Goal: Task Accomplishment & Management: Manage account settings

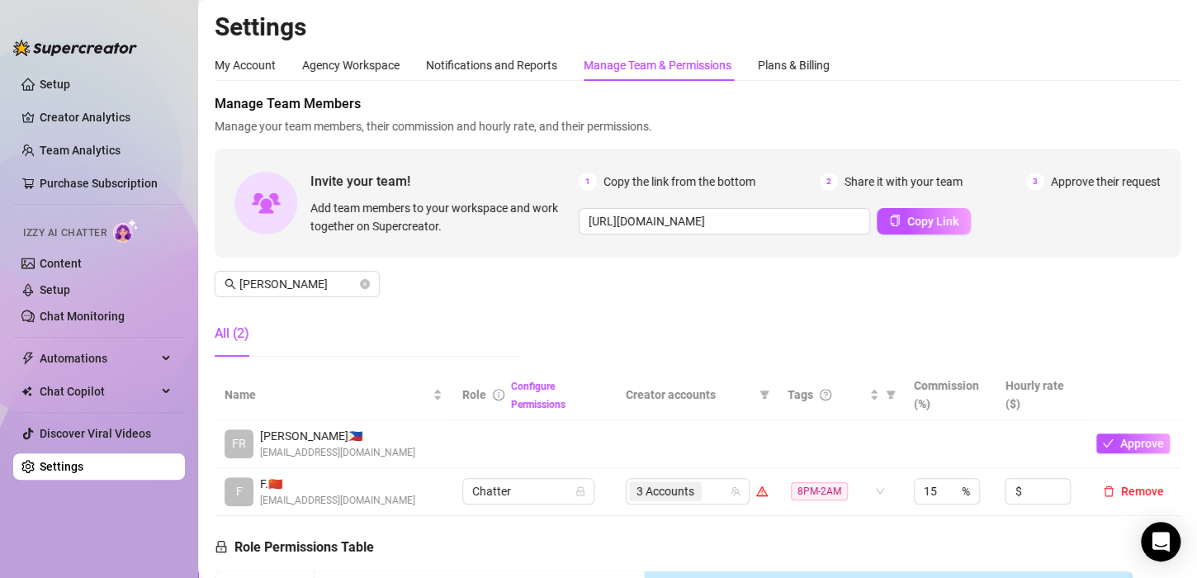
scroll to position [165, 0]
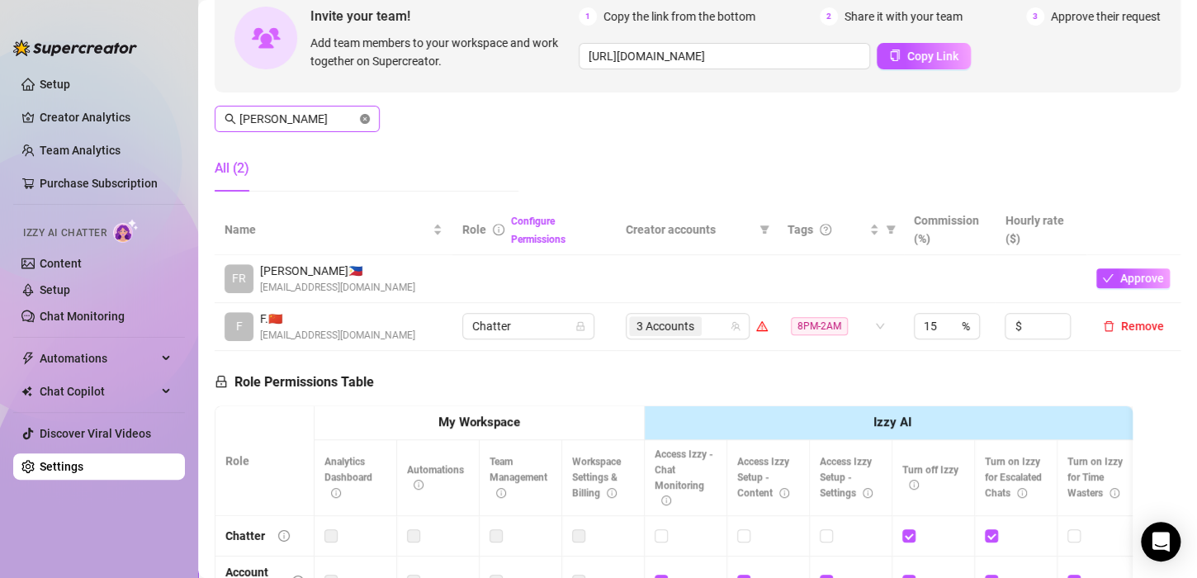
click at [367, 120] on icon "close-circle" at bounding box center [365, 119] width 10 height 10
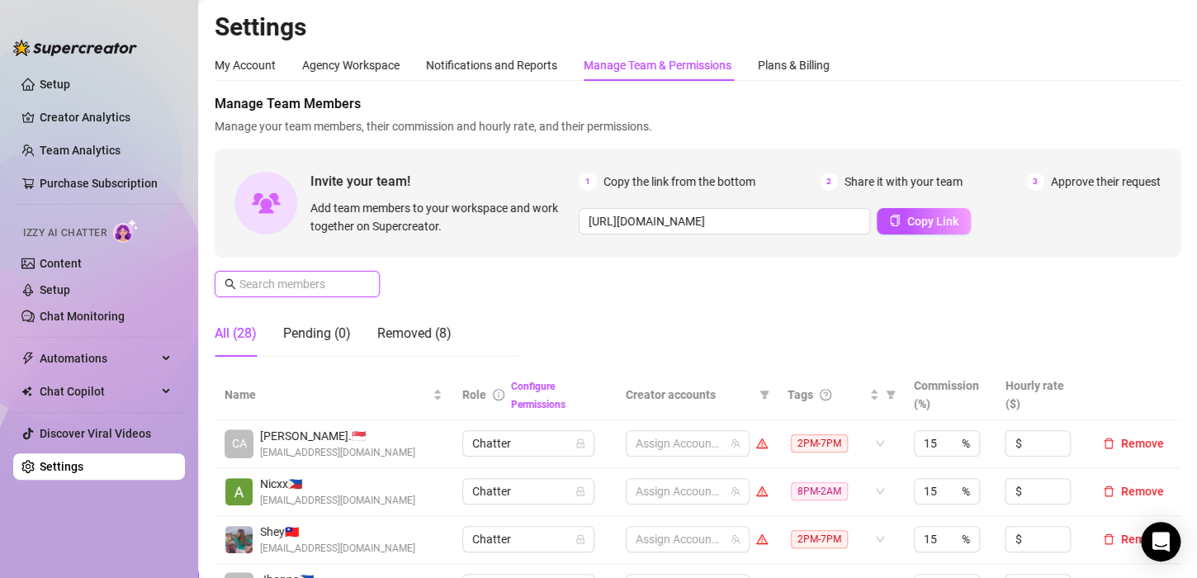
scroll to position [83, 0]
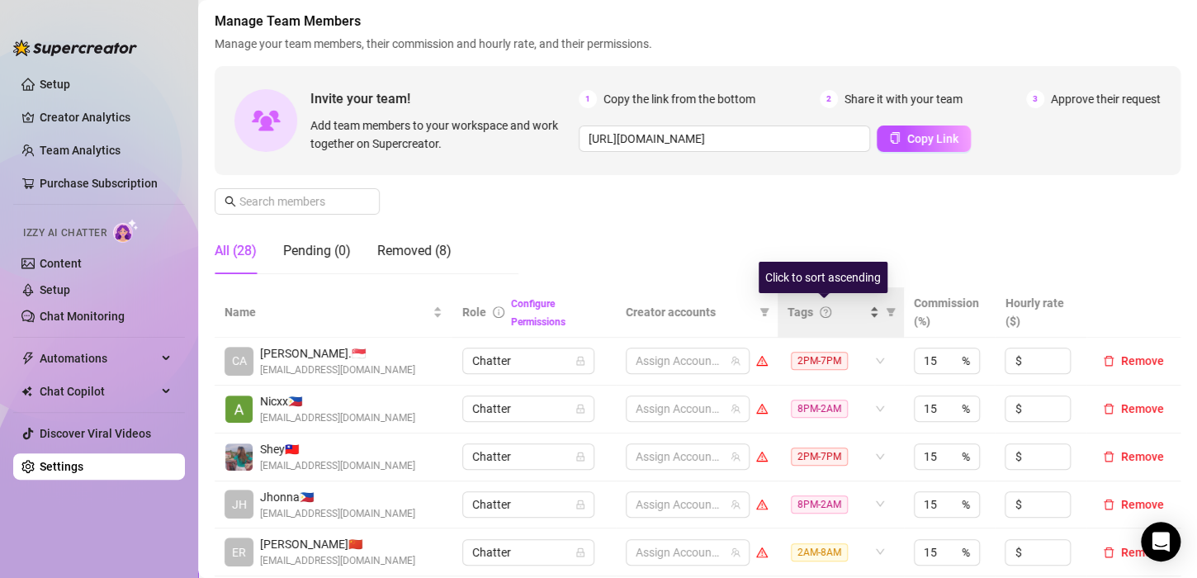
click at [861, 314] on div "Tags" at bounding box center [834, 312] width 92 height 18
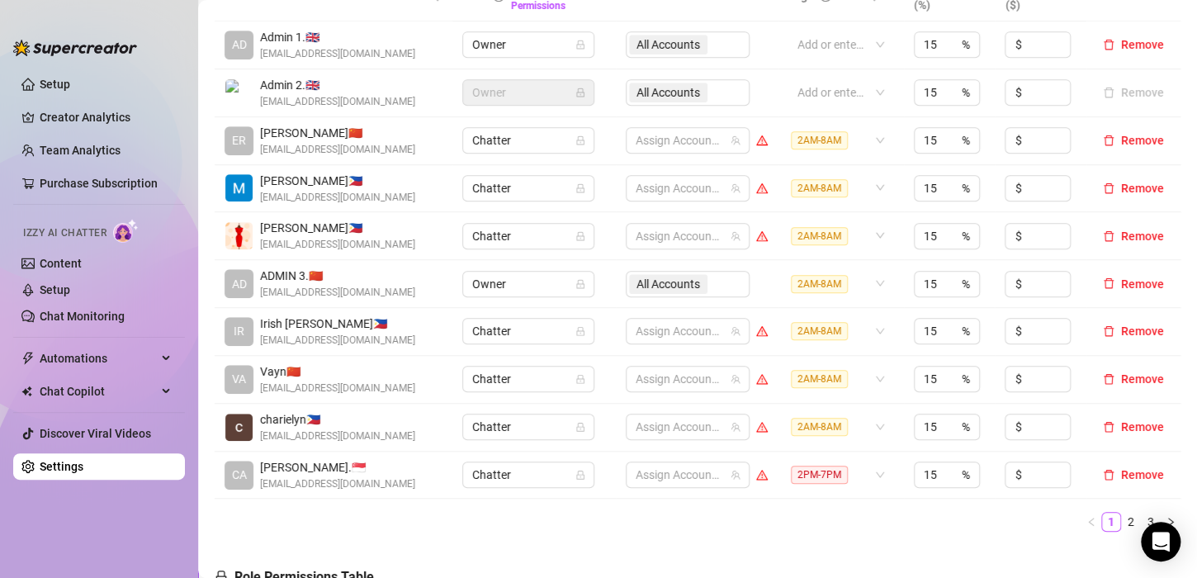
scroll to position [495, 0]
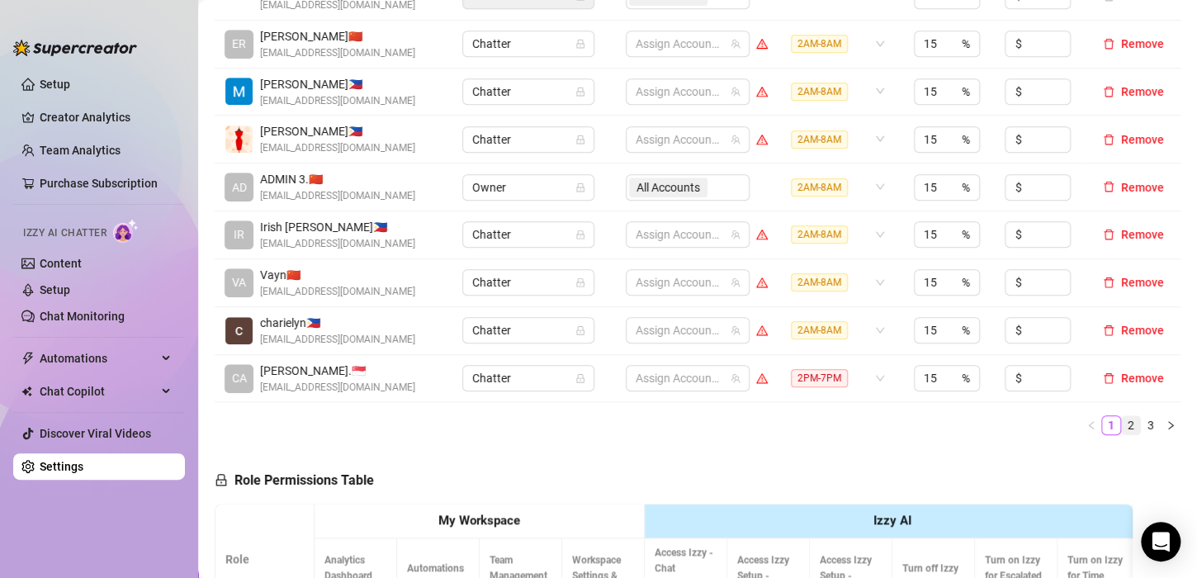
click at [1122, 423] on link "2" at bounding box center [1131, 425] width 18 height 18
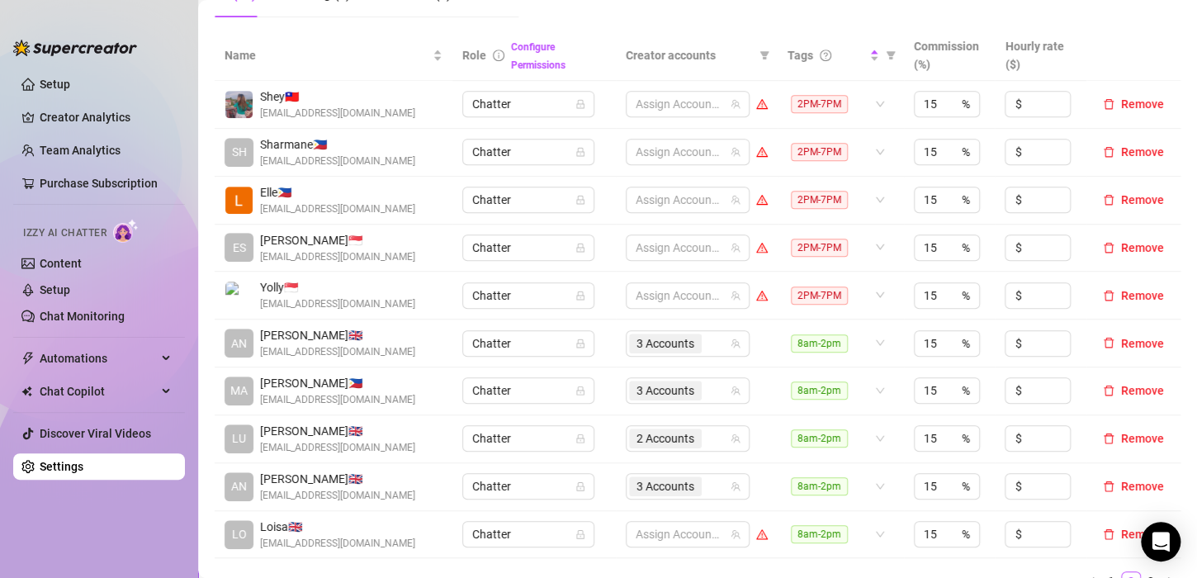
scroll to position [330, 0]
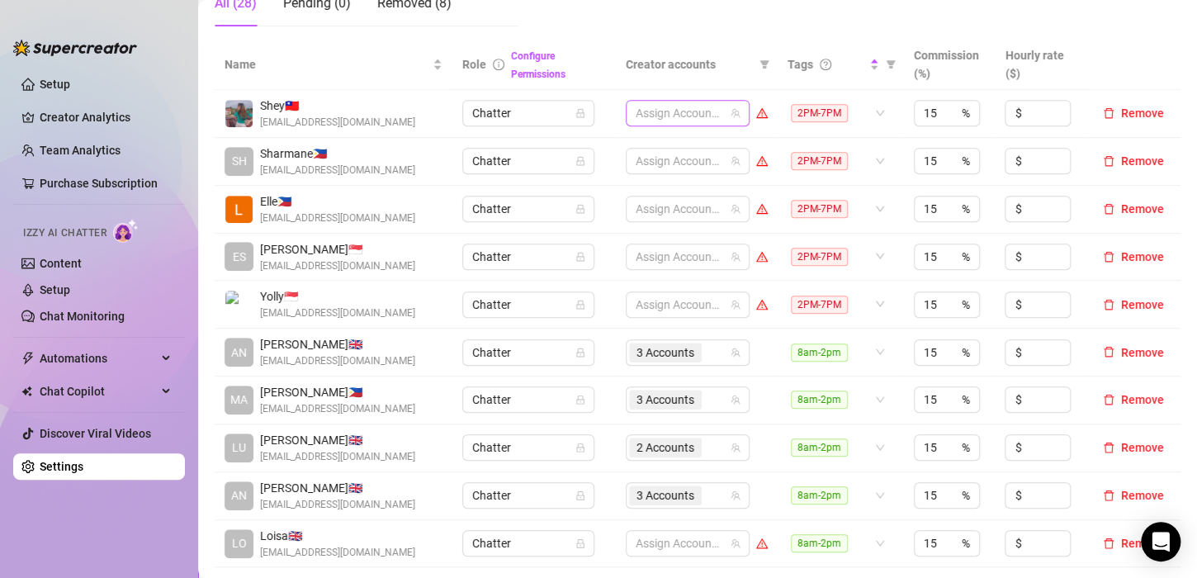
click at [656, 113] on div at bounding box center [679, 113] width 100 height 23
type input "jade"
click at [655, 170] on span "Select tree node" at bounding box center [651, 170] width 13 height 13
type input "valen"
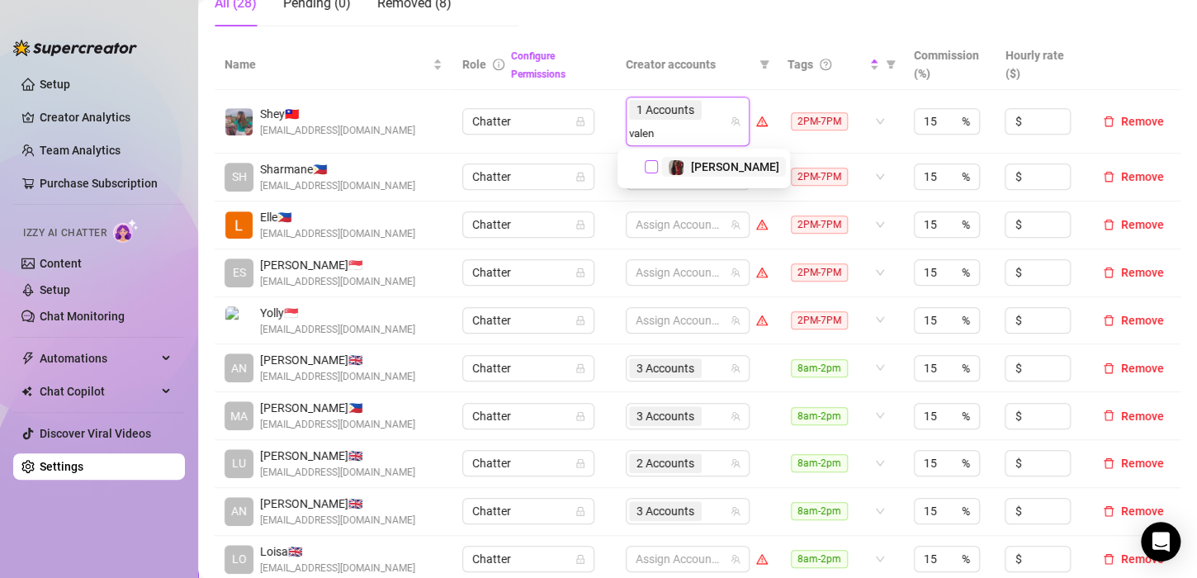
click at [652, 169] on span "Select tree node" at bounding box center [651, 166] width 13 height 13
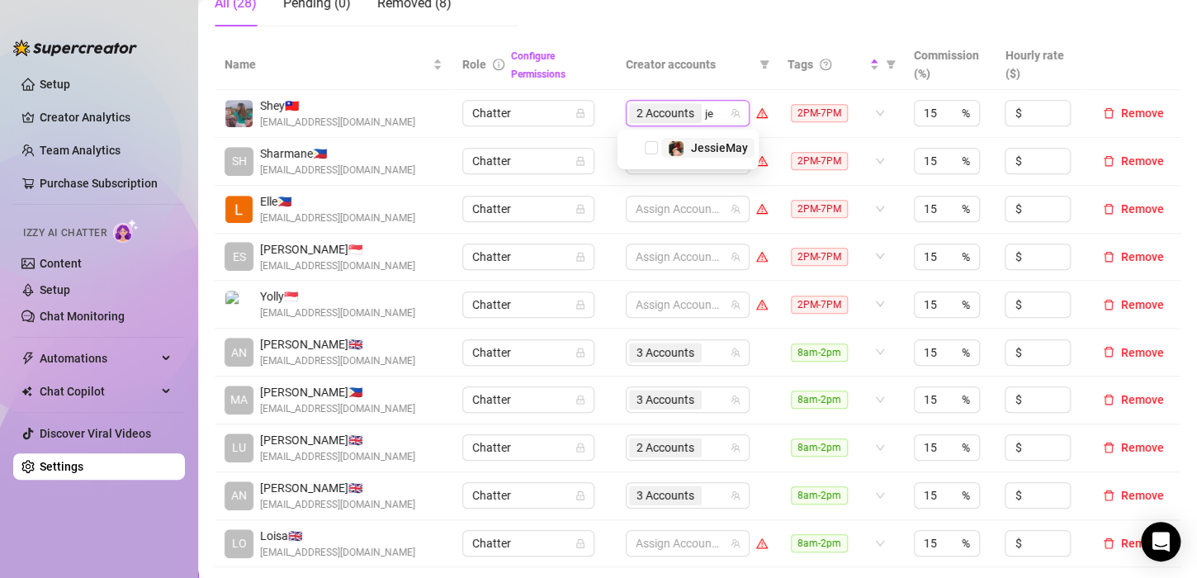
type input "jes"
click at [649, 141] on span "Select tree node" at bounding box center [651, 147] width 13 height 13
click at [711, 102] on div "3 Accounts" at bounding box center [679, 113] width 100 height 23
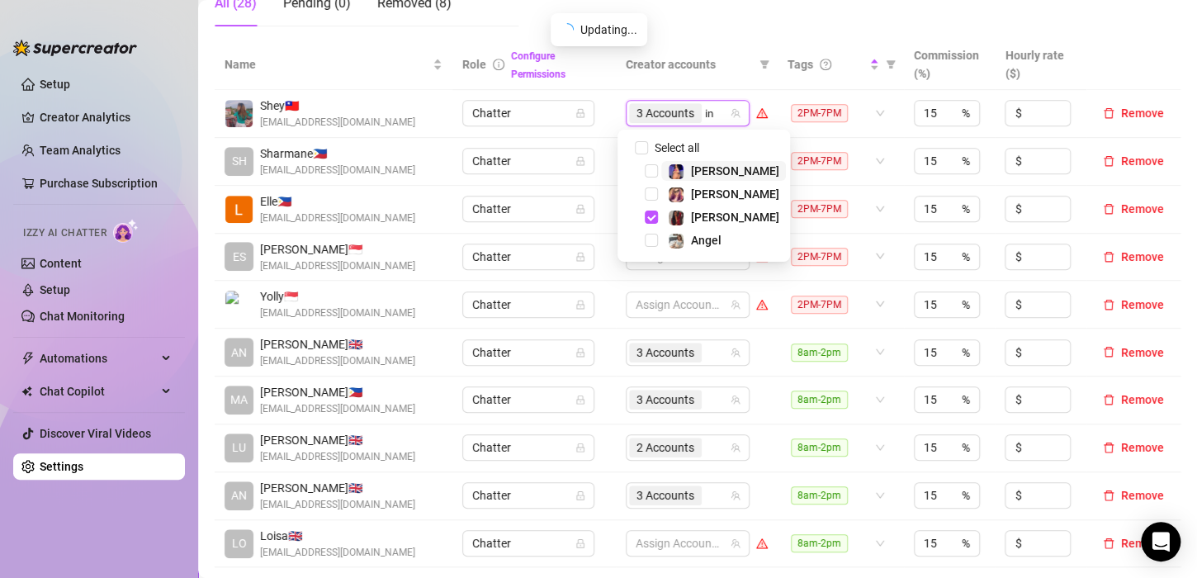
type input "ink"
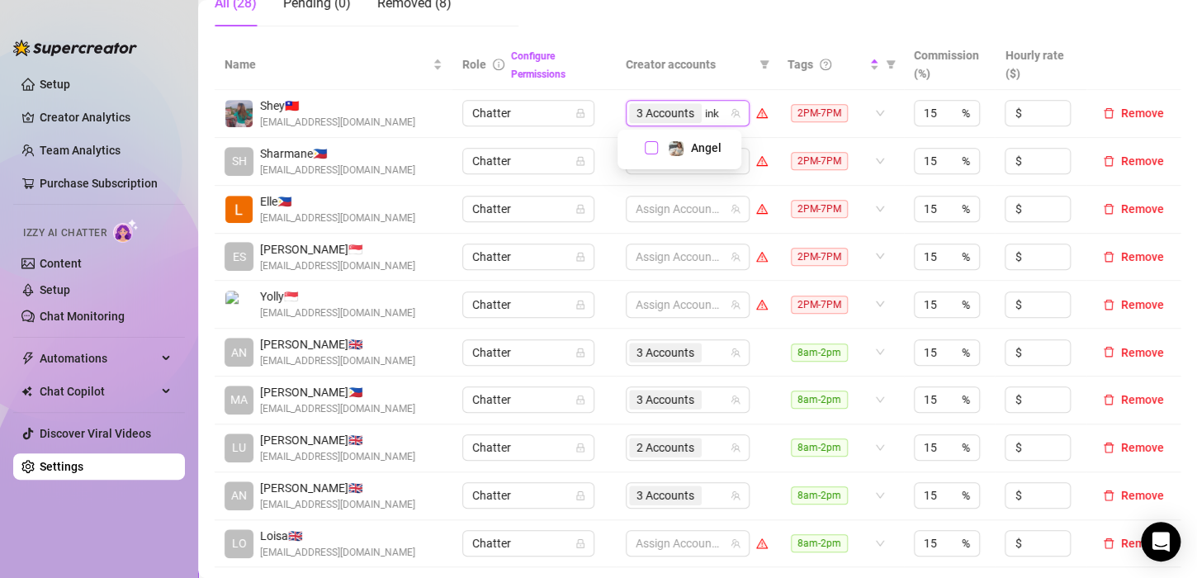
click at [649, 147] on span "Select tree node" at bounding box center [651, 147] width 13 height 13
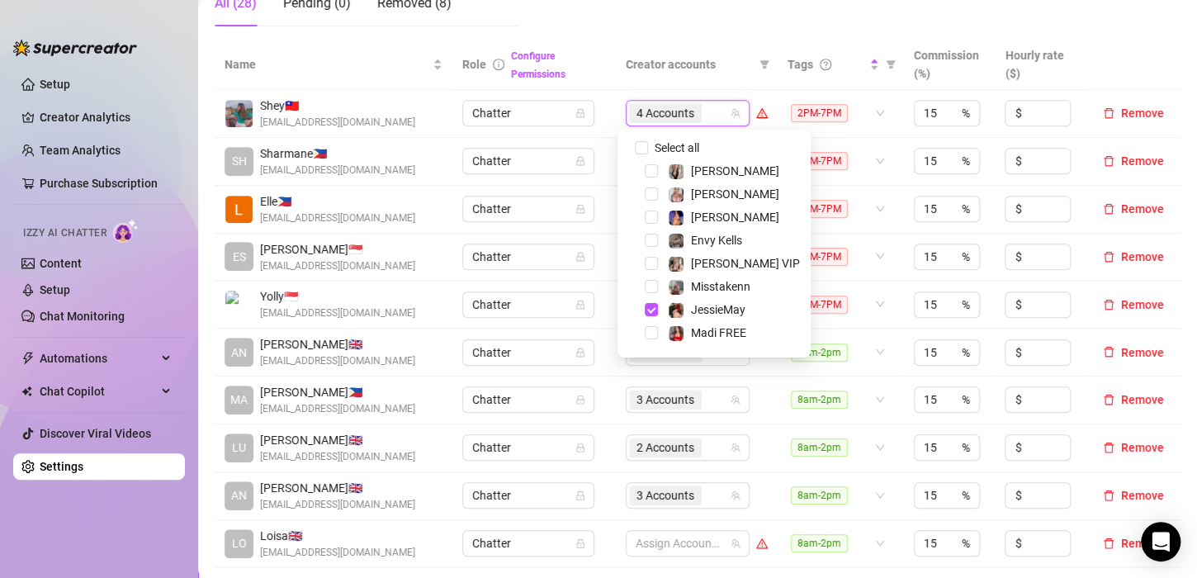
click at [591, 125] on td "Chatter" at bounding box center [533, 114] width 163 height 48
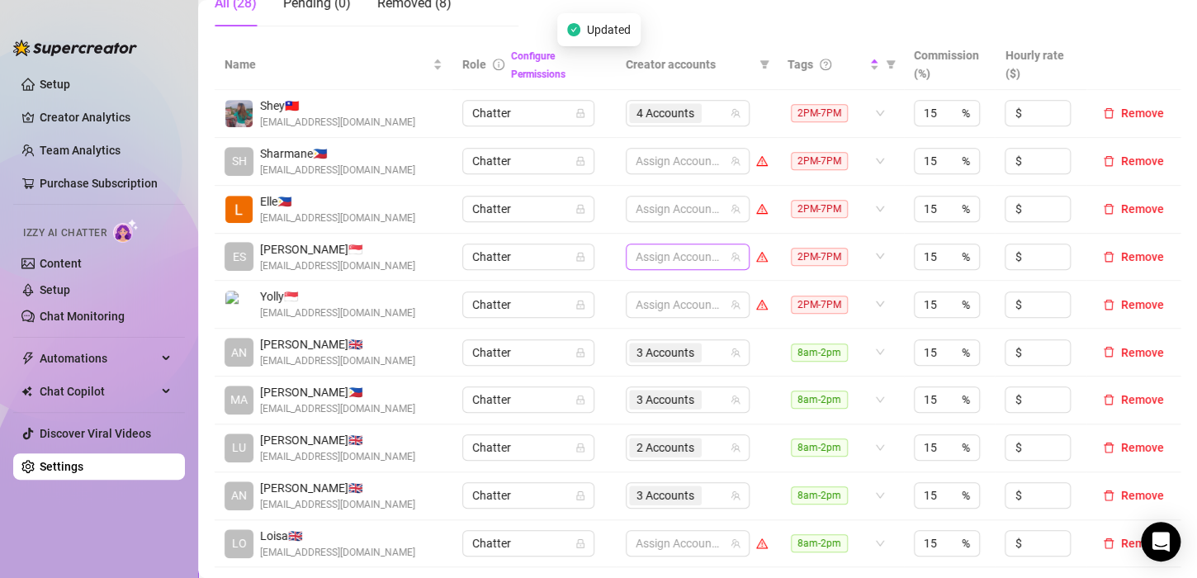
click at [639, 252] on div at bounding box center [679, 256] width 100 height 23
type input "phoe"
click at [648, 286] on span "Select tree node" at bounding box center [651, 290] width 13 height 13
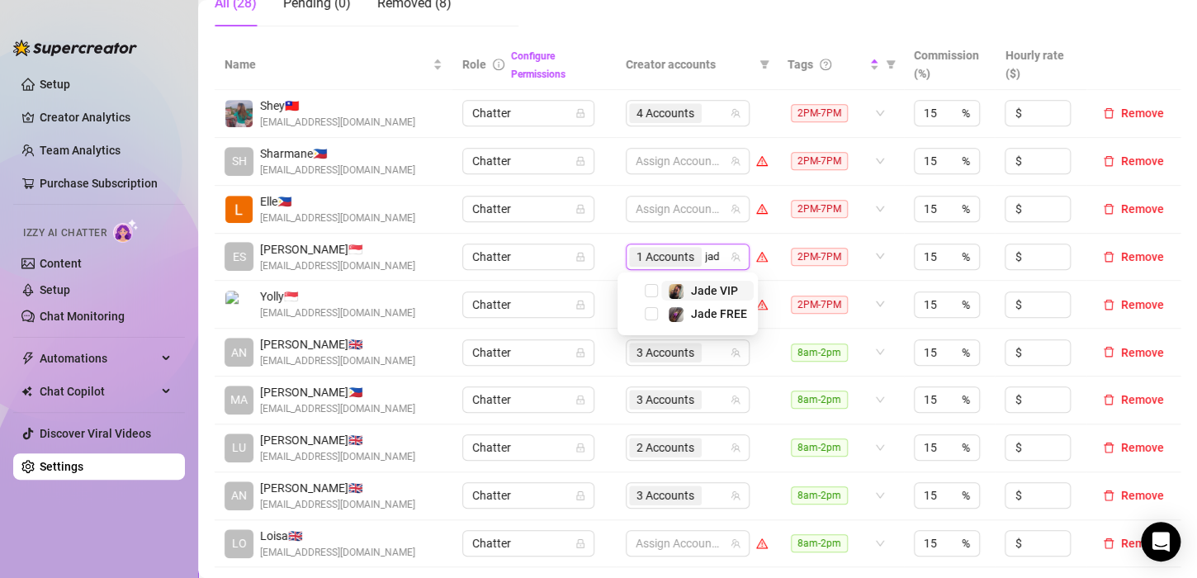
type input "jade"
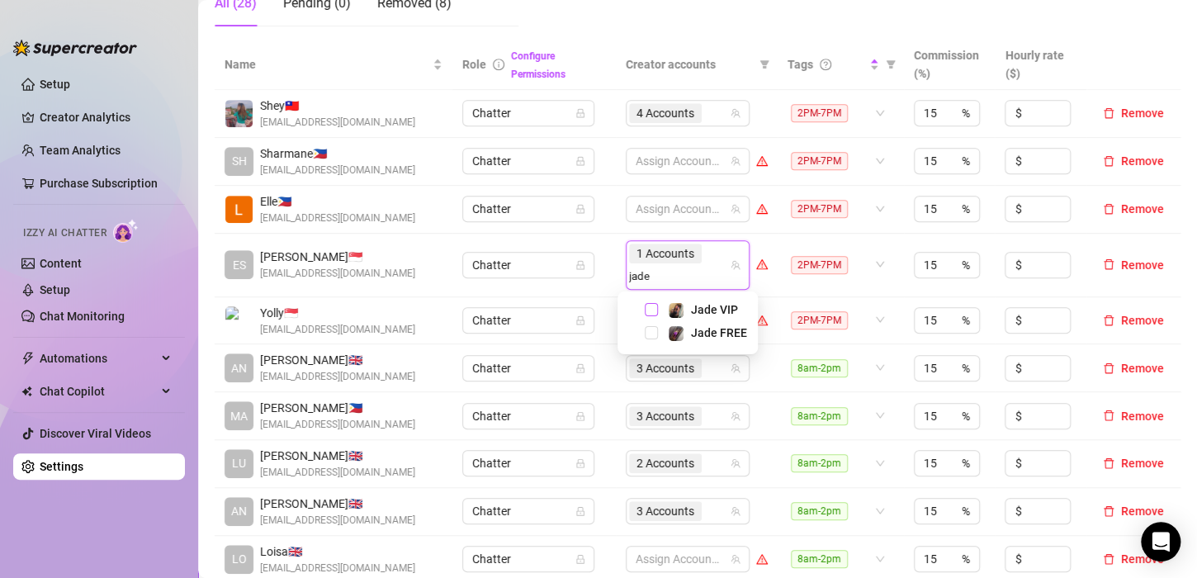
click at [650, 309] on span "Select tree node" at bounding box center [651, 309] width 13 height 13
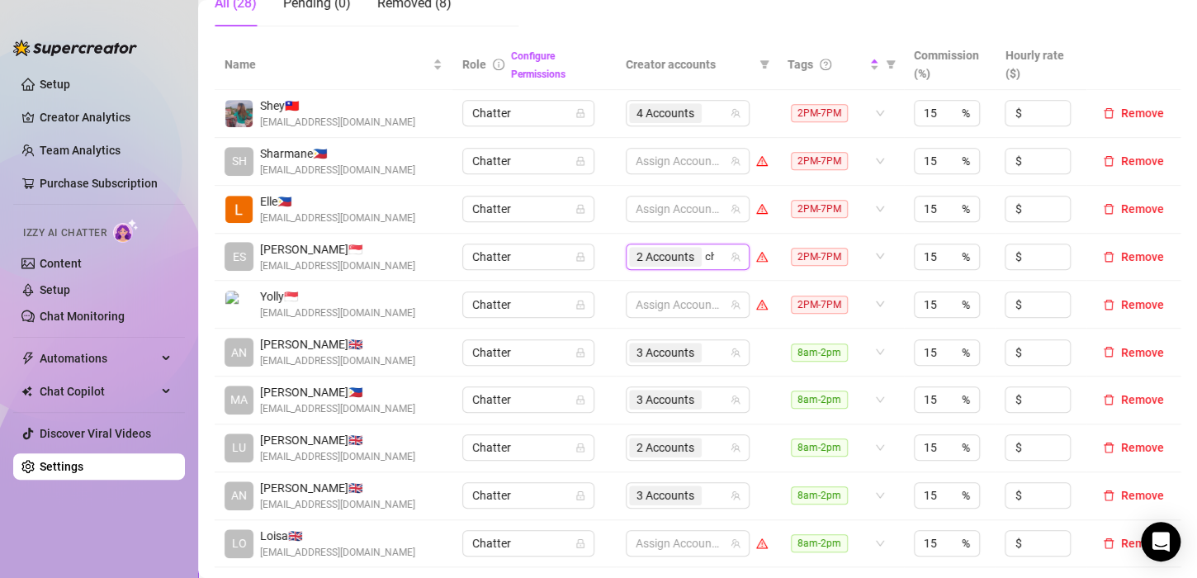
type input "[PERSON_NAME]"
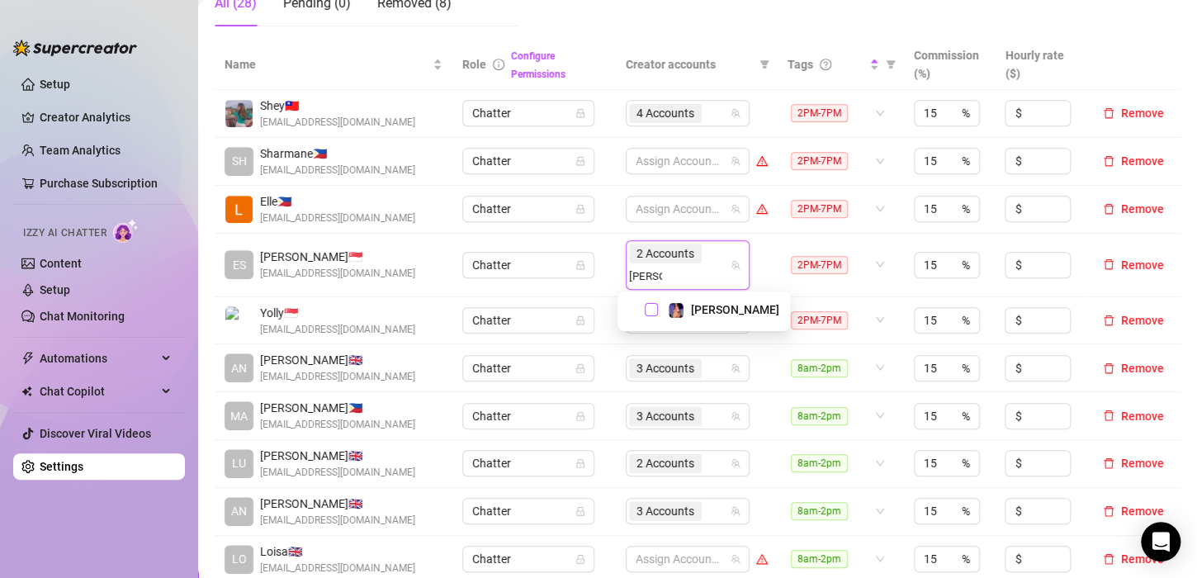
click at [656, 307] on span "Select tree node" at bounding box center [651, 309] width 13 height 13
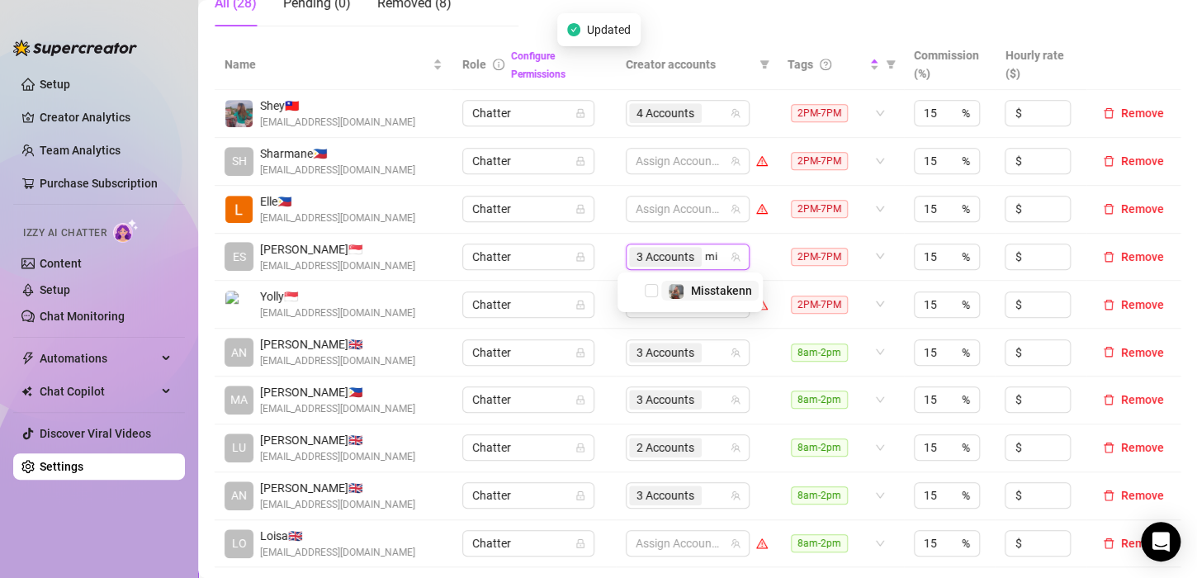
type input "mis"
click at [653, 290] on span "Select tree node" at bounding box center [651, 290] width 13 height 13
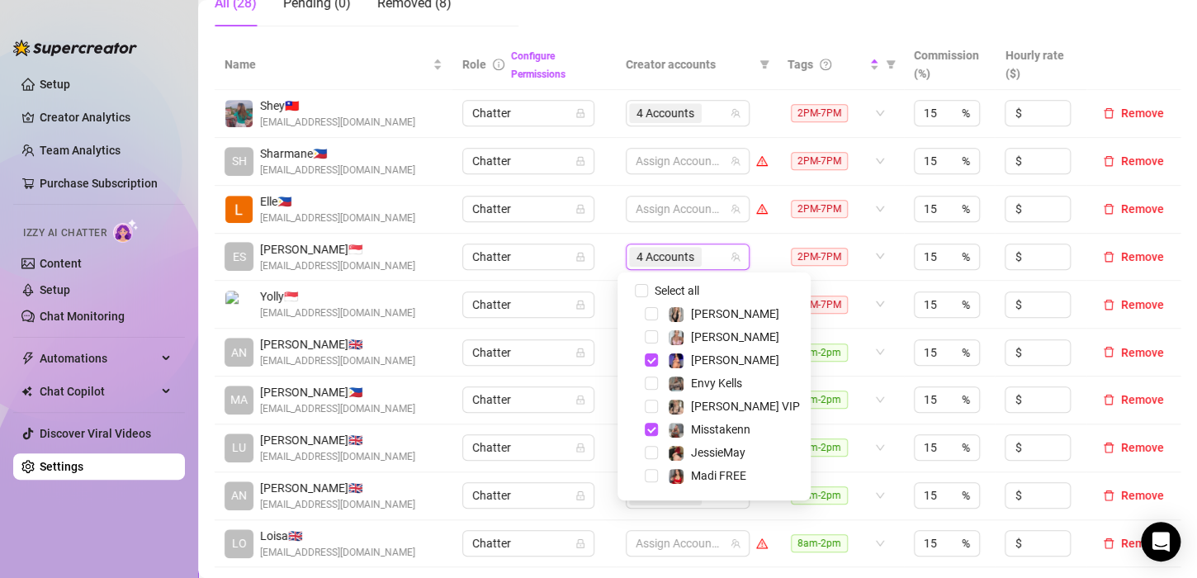
click at [616, 275] on td "4 Accounts" at bounding box center [697, 258] width 162 height 48
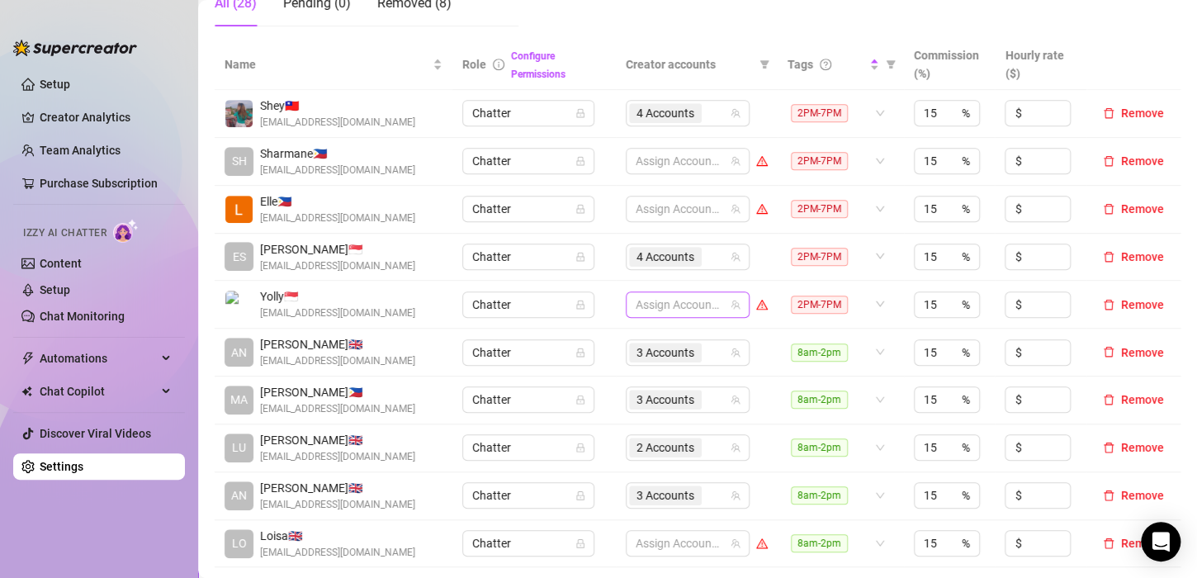
click at [687, 307] on div at bounding box center [679, 304] width 100 height 23
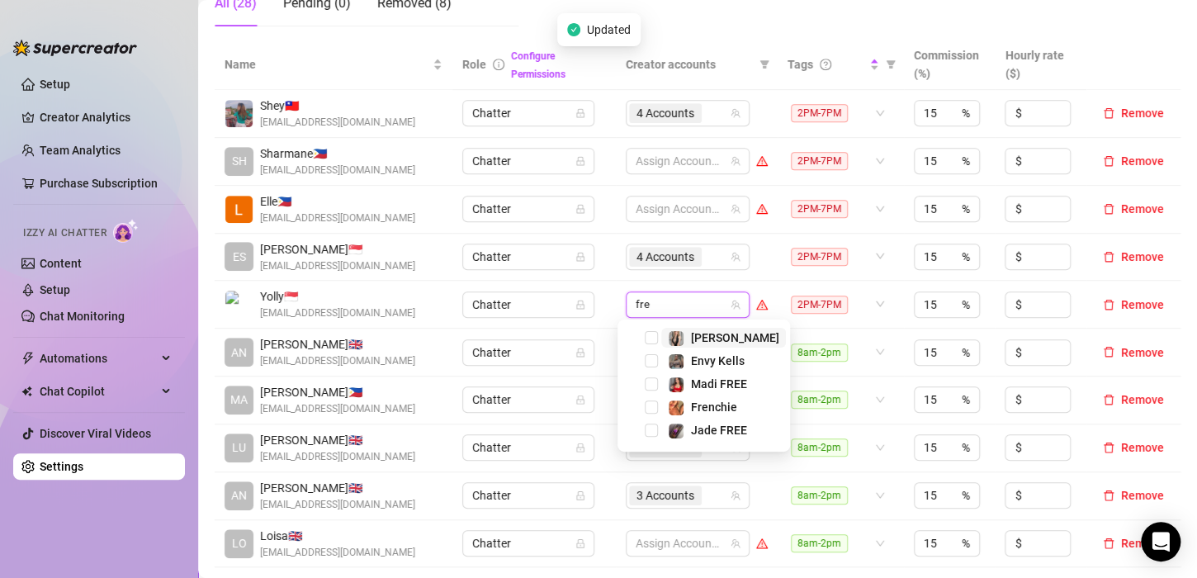
type input "fren"
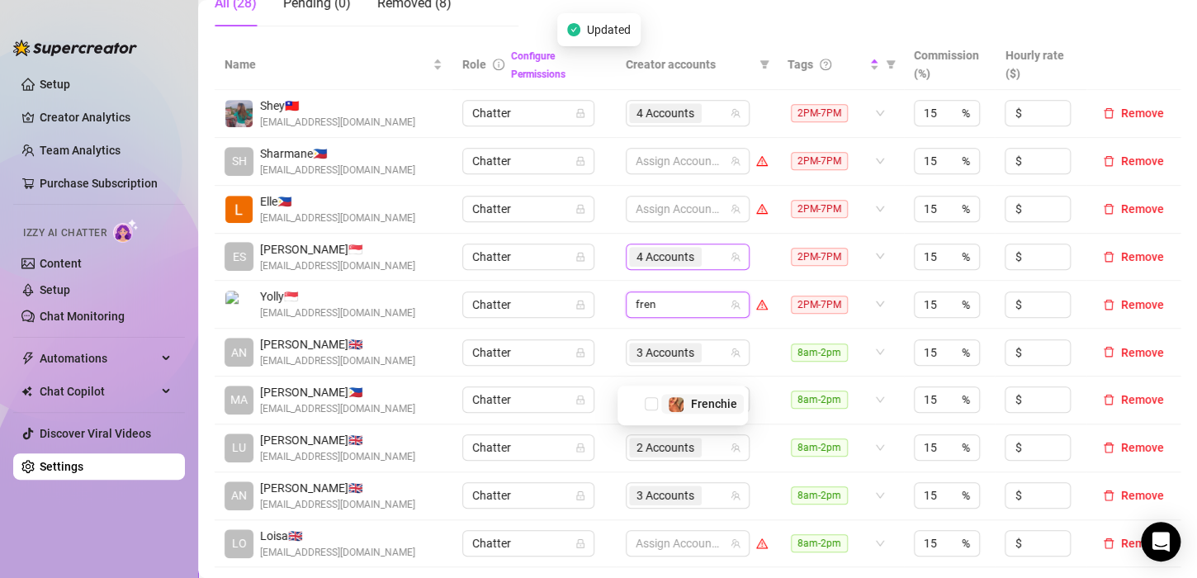
scroll to position [248, 0]
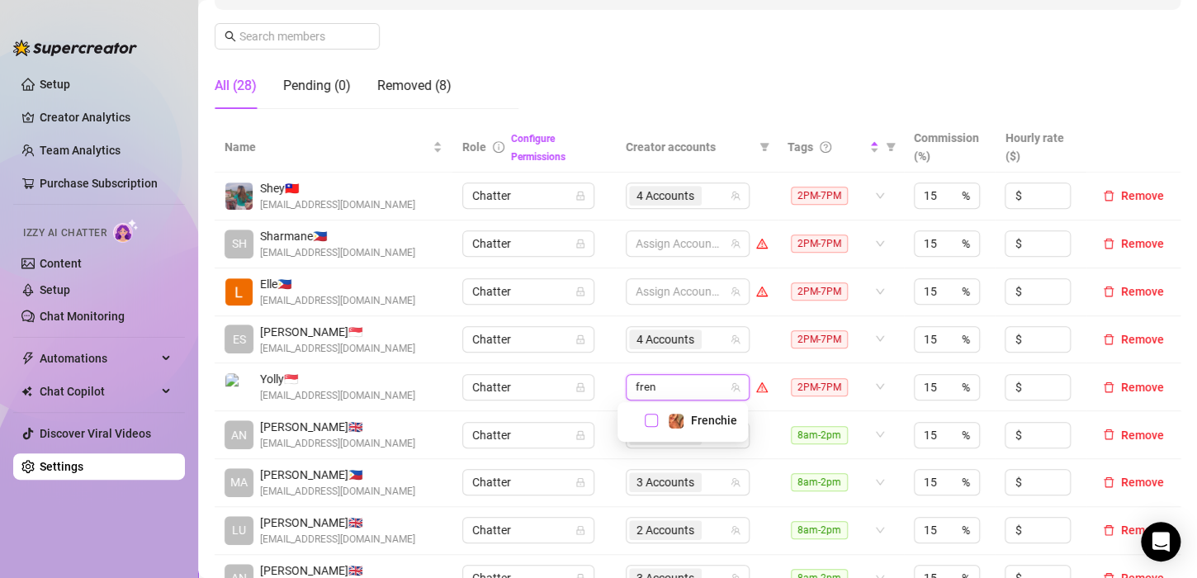
click at [646, 418] on span "Select tree node" at bounding box center [651, 420] width 13 height 13
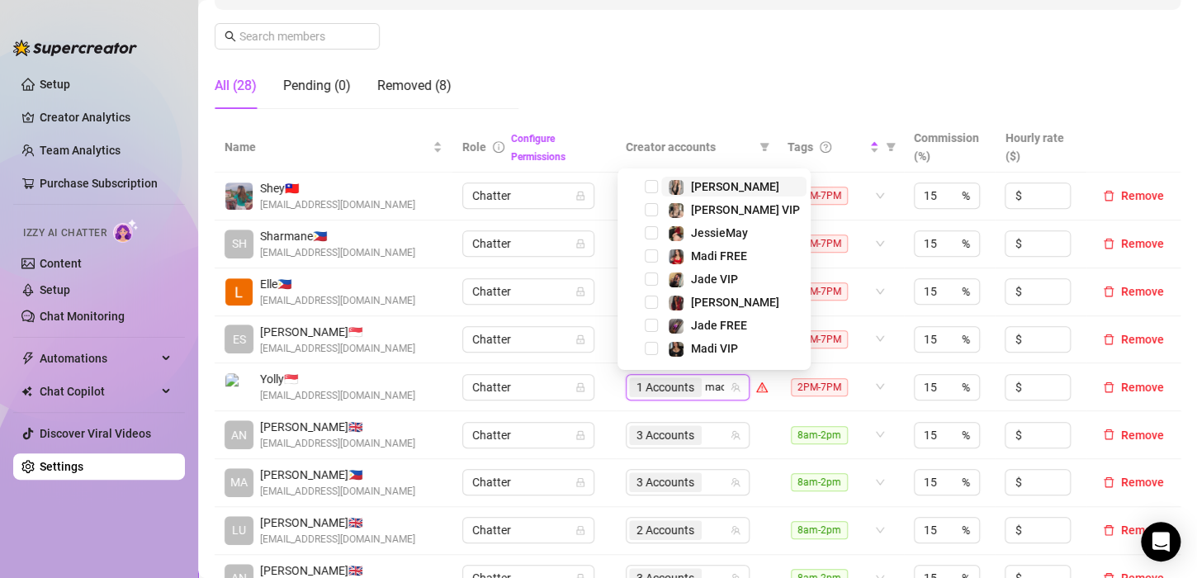
type input "madi"
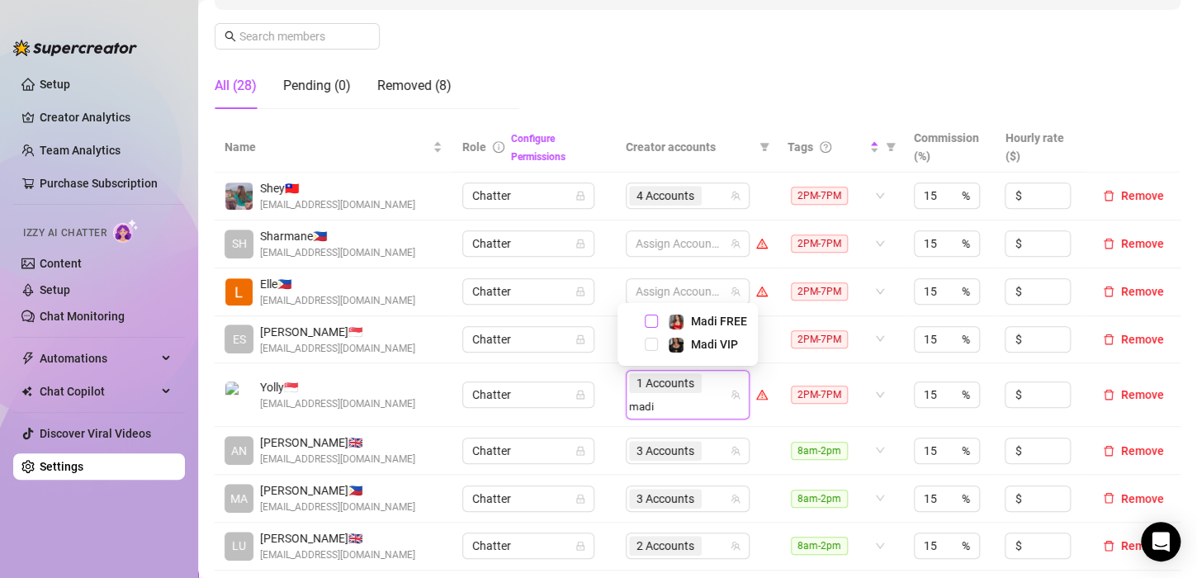
click at [648, 322] on span "Select tree node" at bounding box center [651, 321] width 13 height 13
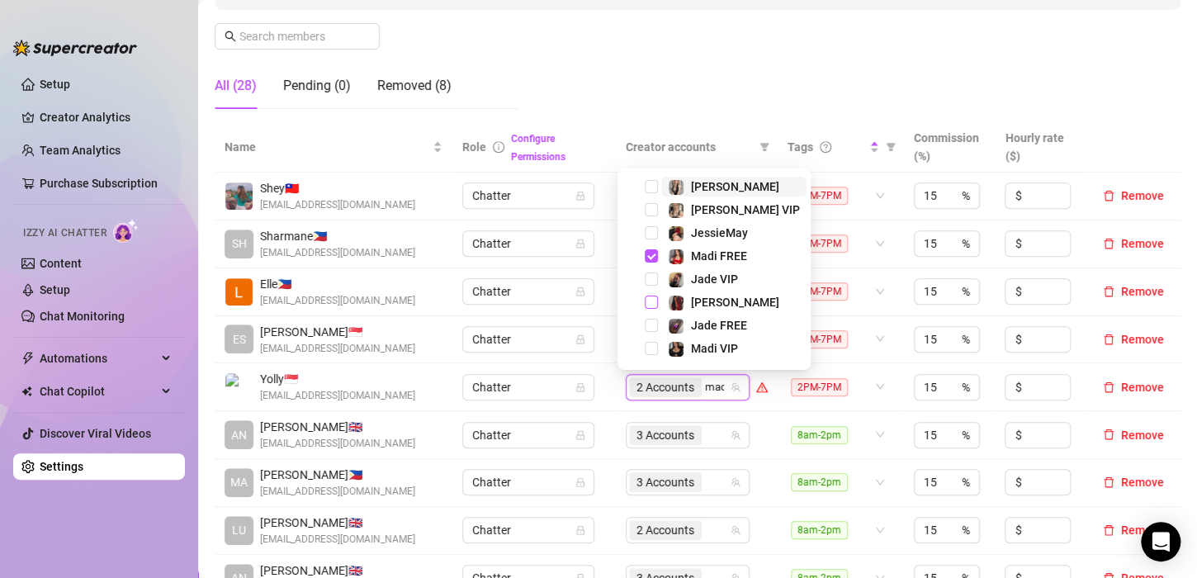
type input "madi"
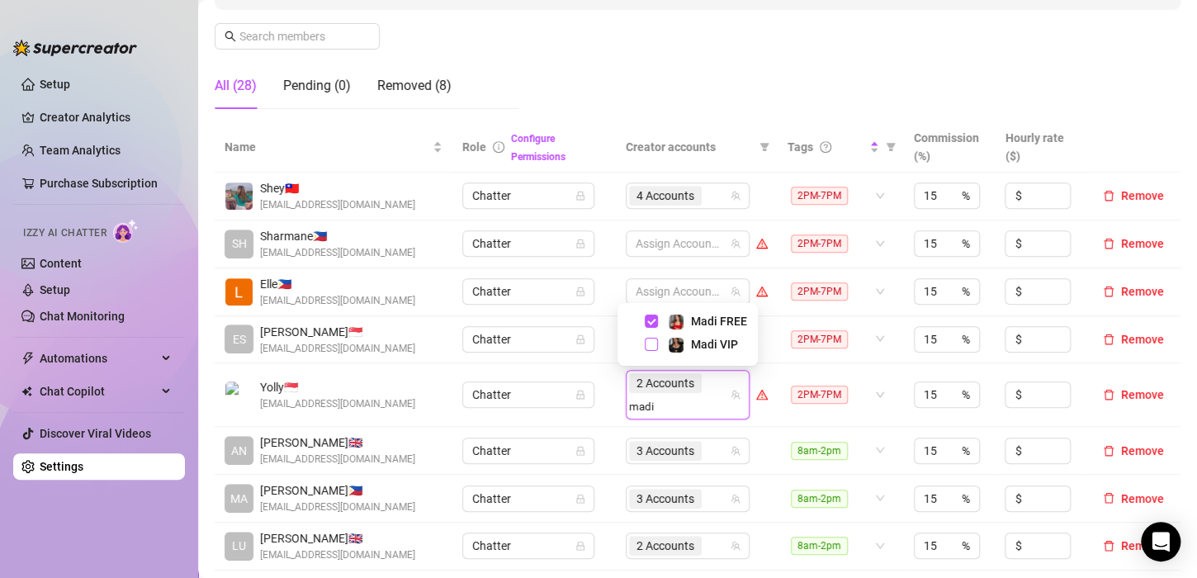
click at [651, 343] on span "Select tree node" at bounding box center [651, 344] width 13 height 13
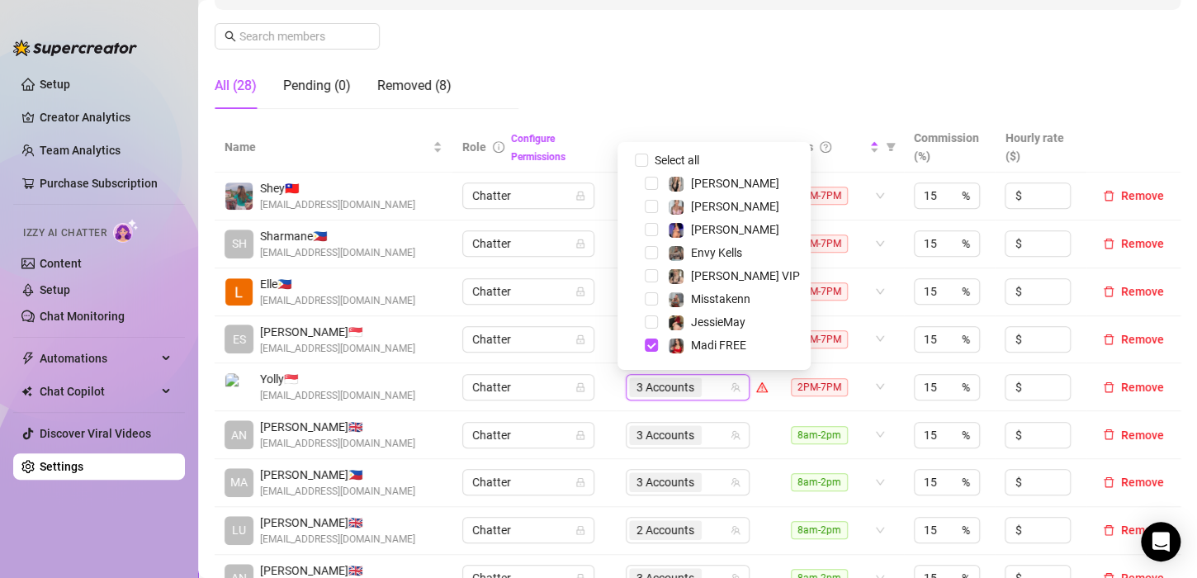
click at [600, 366] on td "Chatter" at bounding box center [533, 387] width 163 height 48
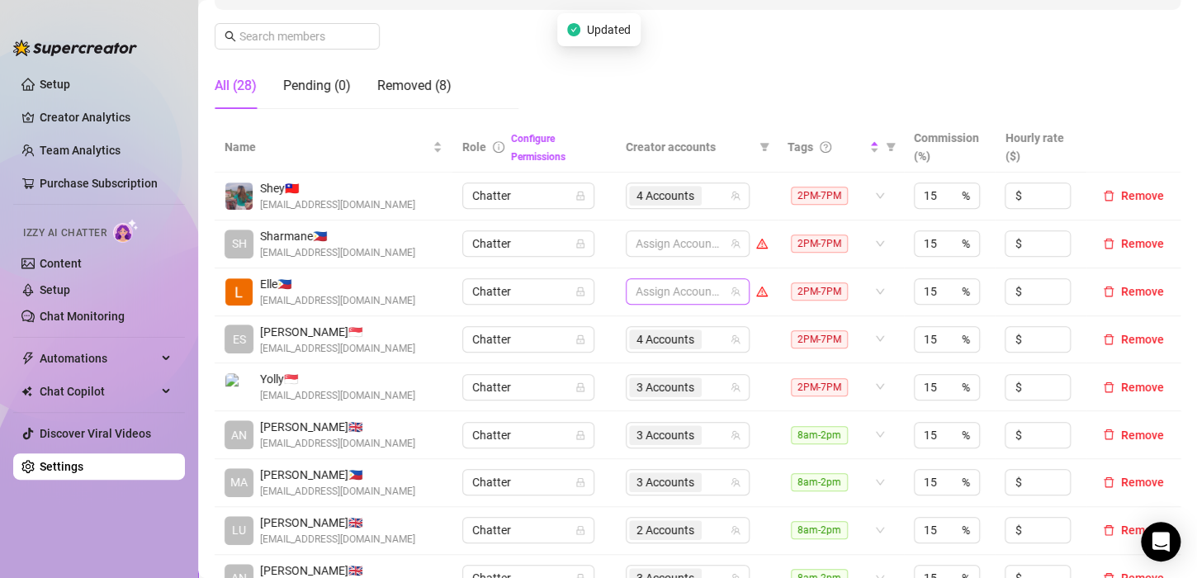
click at [642, 289] on div at bounding box center [679, 291] width 100 height 23
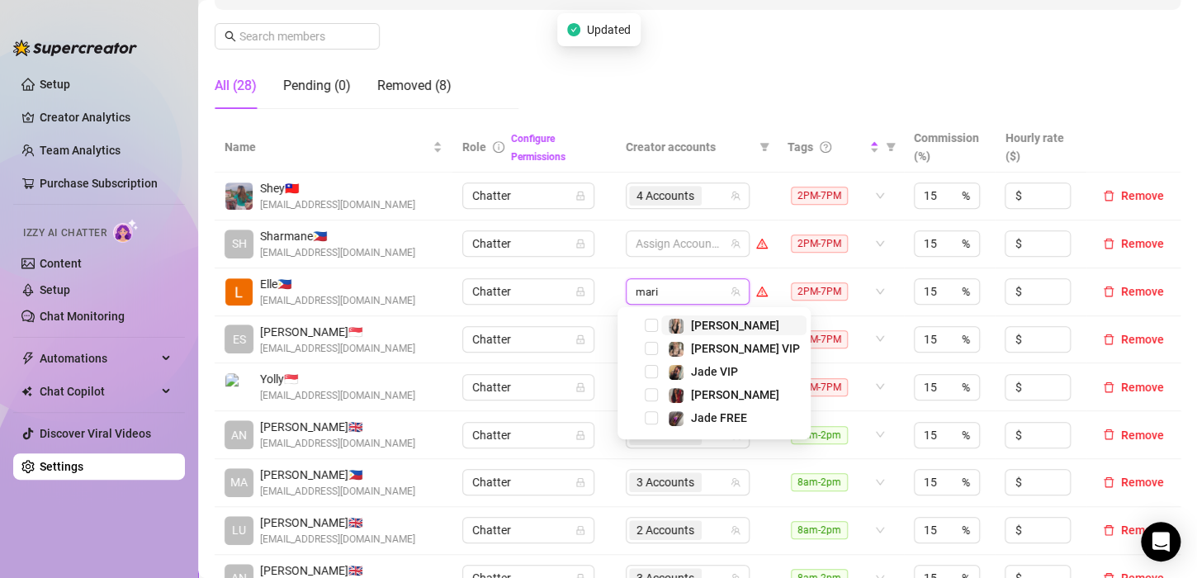
type input "[PERSON_NAME]"
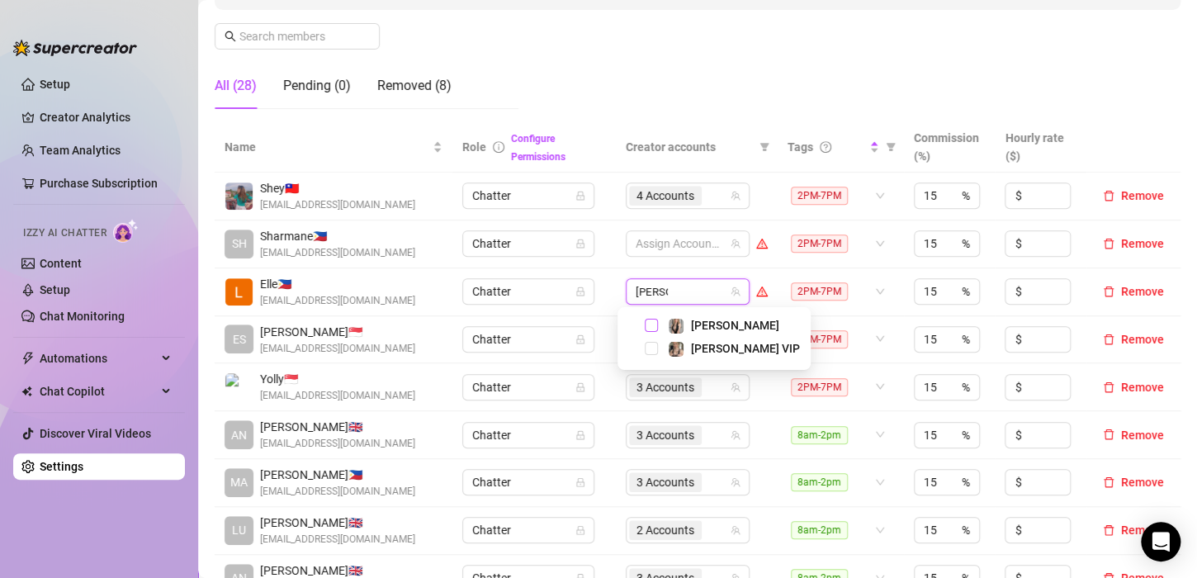
click at [651, 320] on span "Select tree node" at bounding box center [651, 325] width 13 height 13
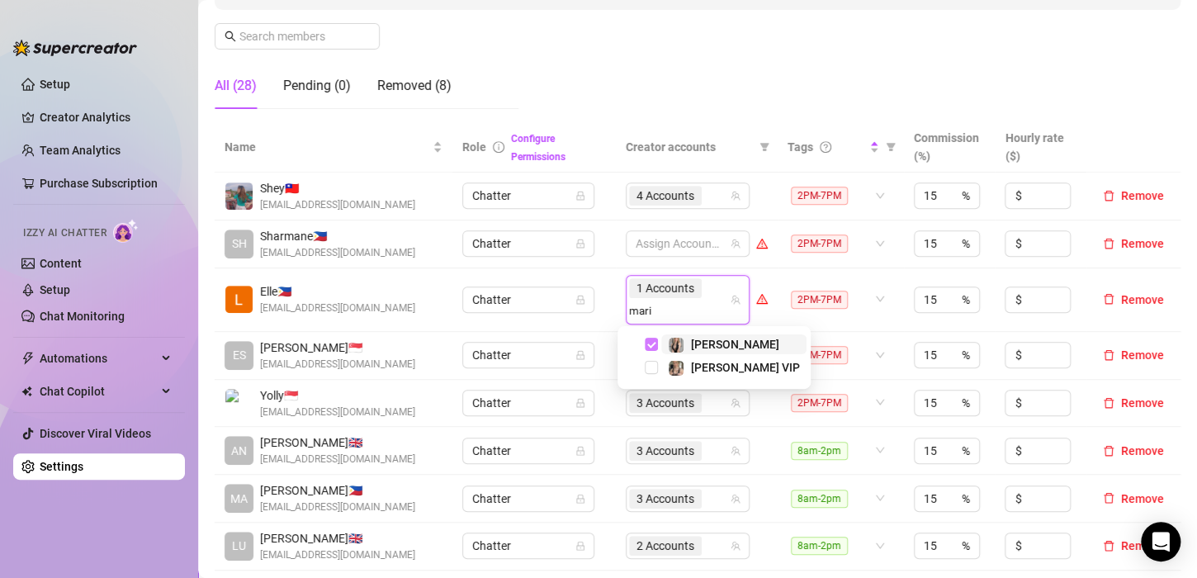
type input "[PERSON_NAME]"
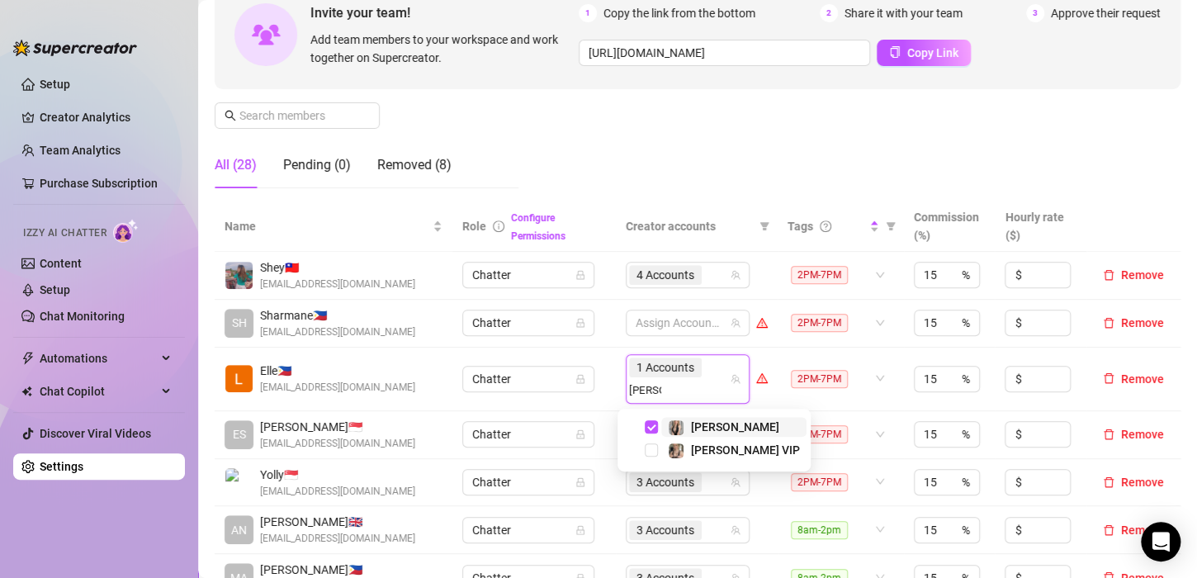
scroll to position [165, 0]
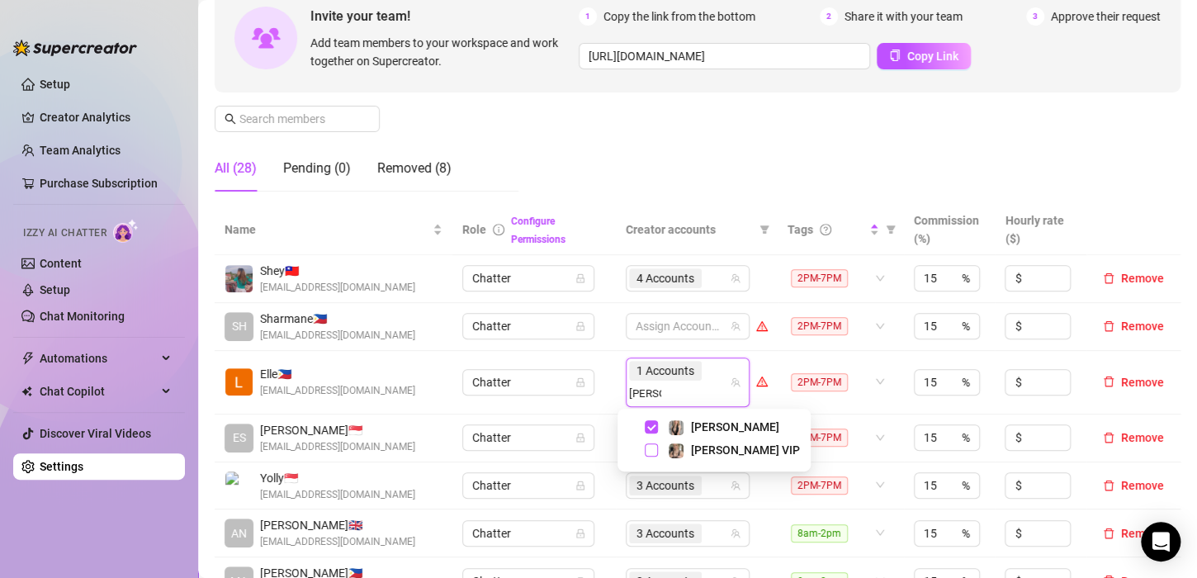
click at [649, 447] on span "Select tree node" at bounding box center [651, 449] width 13 height 13
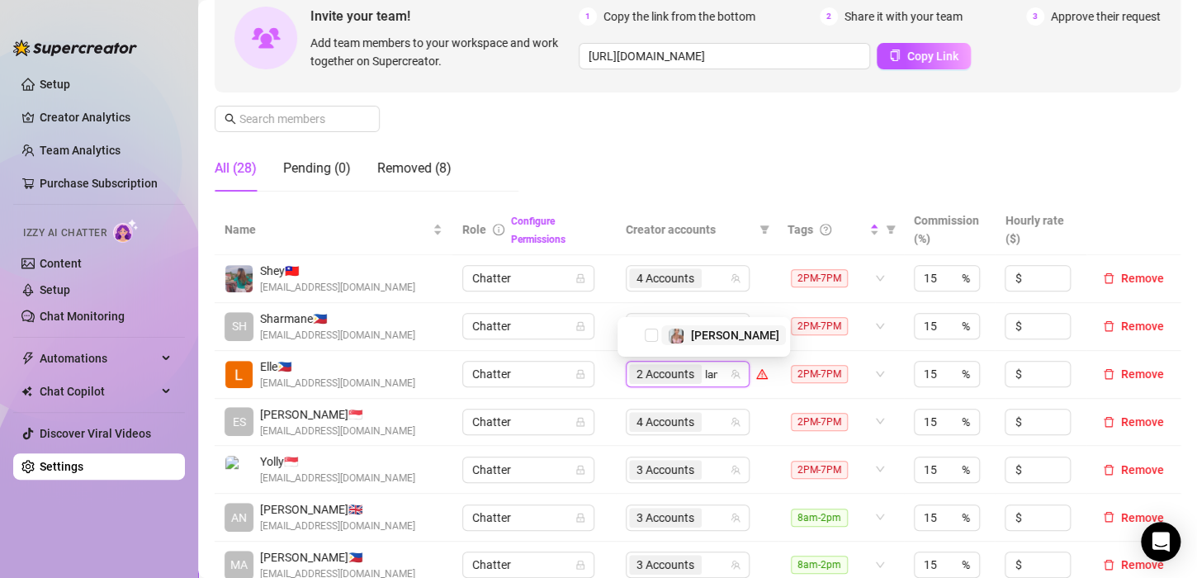
type input "[PERSON_NAME]"
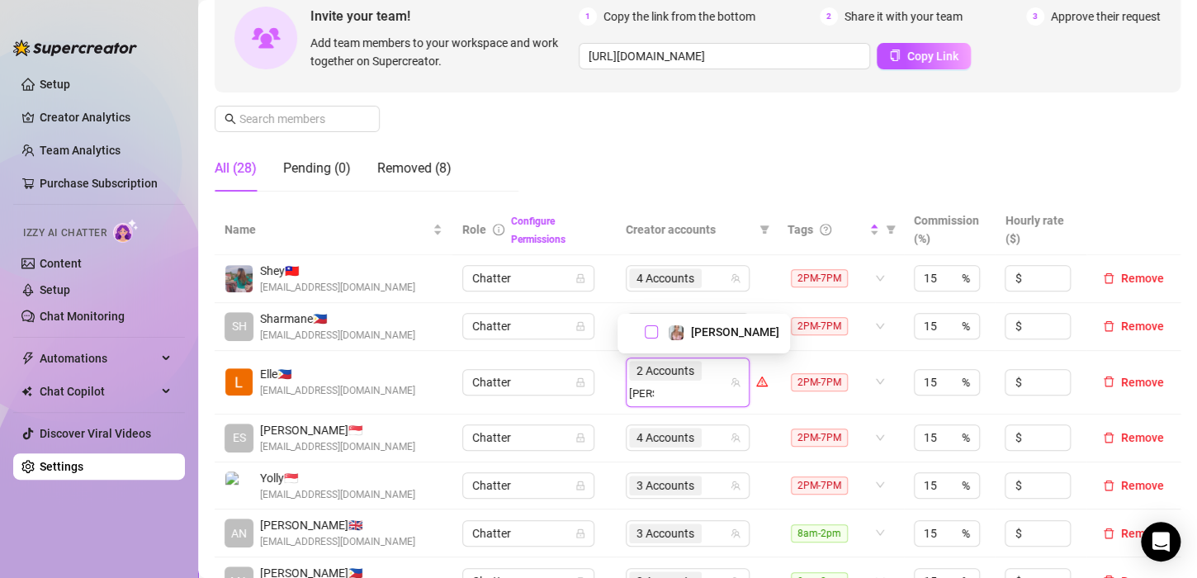
click at [650, 336] on span "Select tree node" at bounding box center [651, 331] width 13 height 13
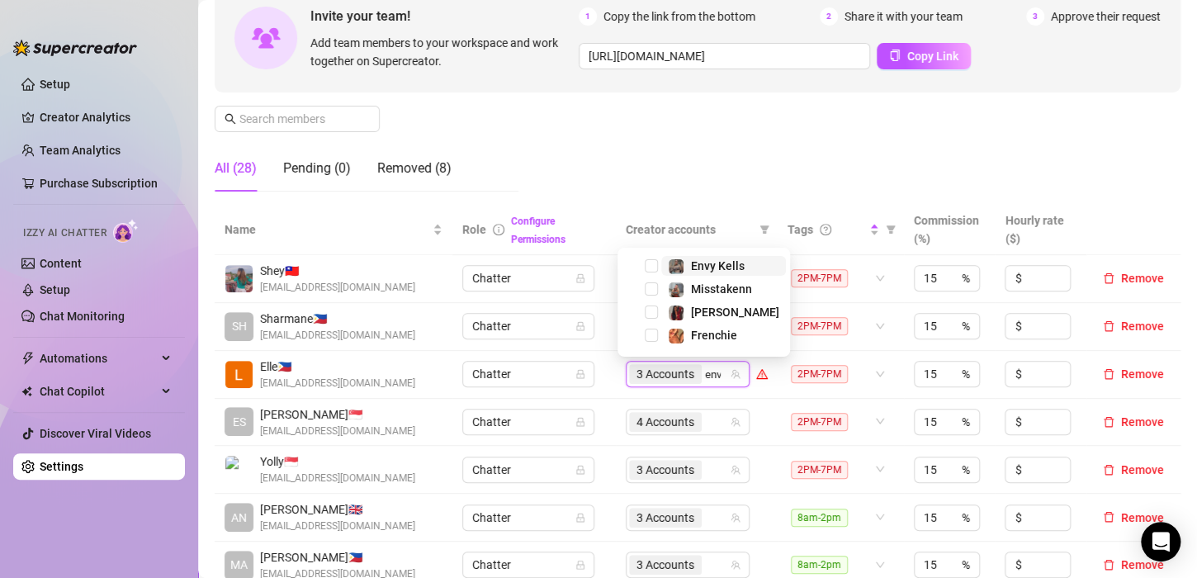
type input "envy"
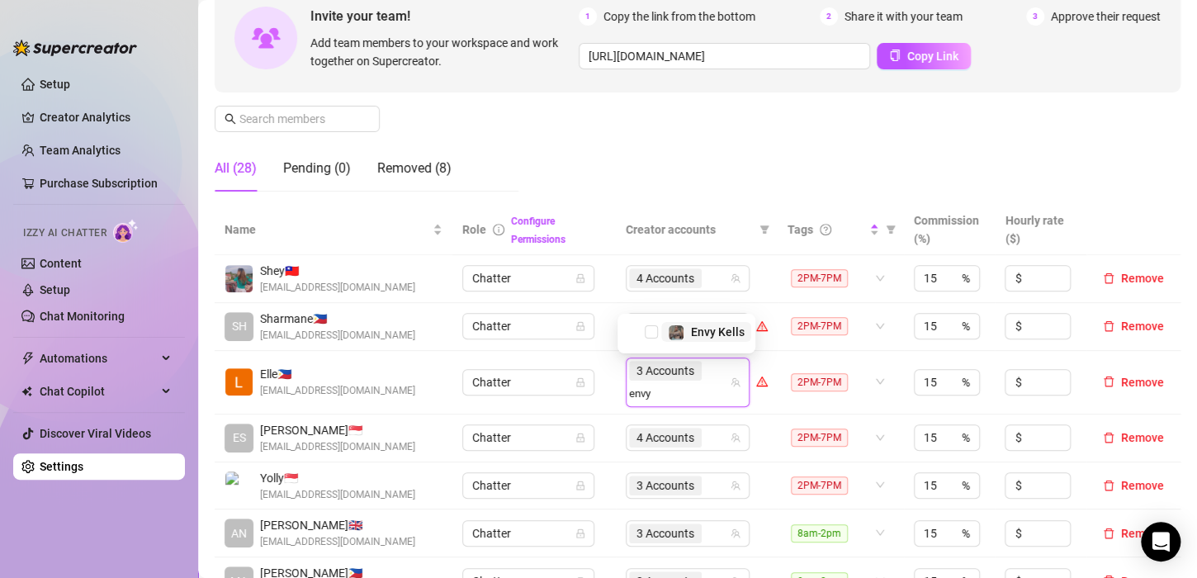
click at [650, 336] on span "Select tree node" at bounding box center [651, 331] width 13 height 13
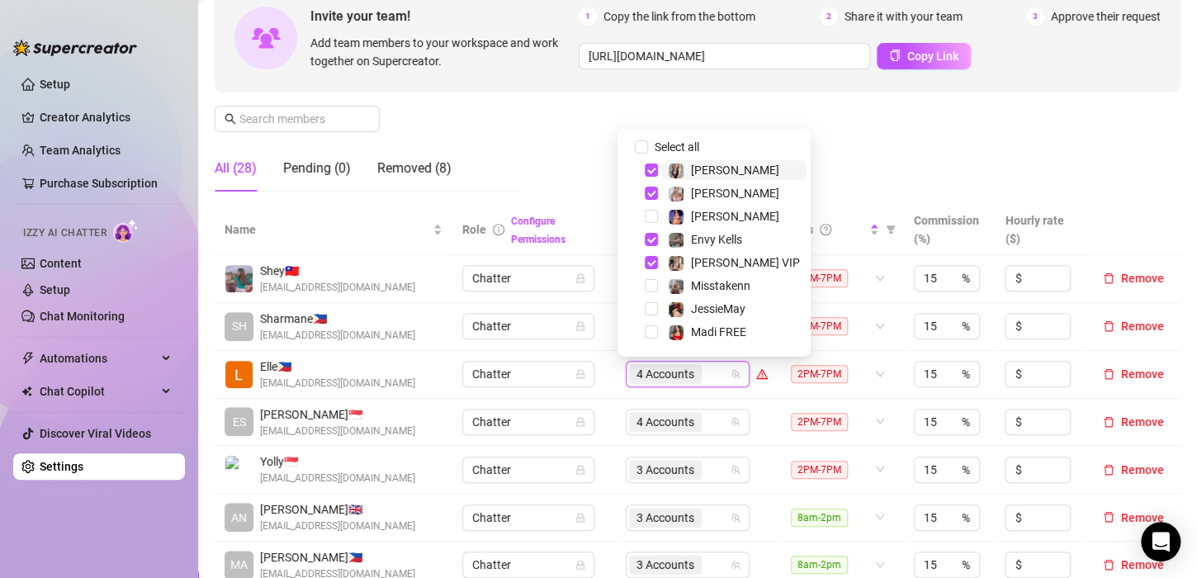
click at [841, 163] on div "Manage Team Members Manage your team members, their commission and hourly rate,…" at bounding box center [698, 67] width 966 height 276
